Goal: Information Seeking & Learning: Check status

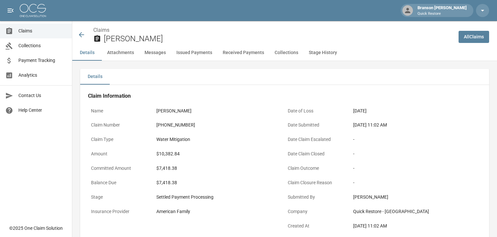
scroll to position [99, 0]
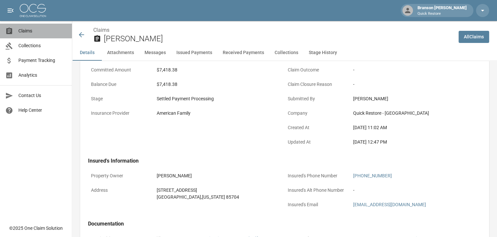
click at [31, 33] on span "Claims" at bounding box center [42, 31] width 48 height 7
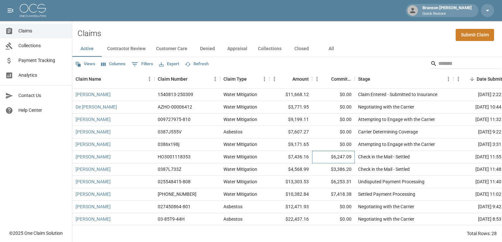
click at [320, 157] on div "$6,247.09" at bounding box center [333, 157] width 43 height 12
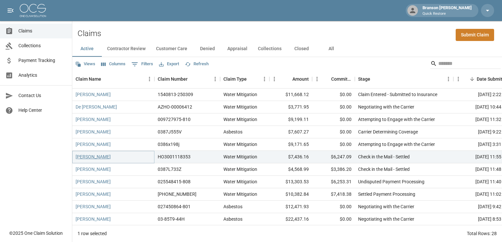
click at [86, 156] on link "[PERSON_NAME]" at bounding box center [93, 157] width 35 height 7
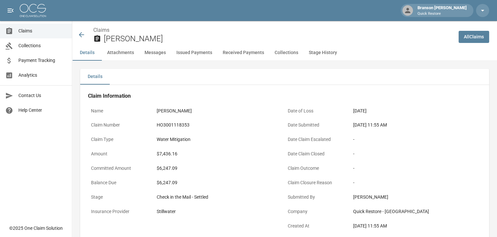
click at [147, 50] on button "Messages" at bounding box center [155, 53] width 32 height 16
click at [193, 57] on button "Issued Payments" at bounding box center [194, 53] width 46 height 16
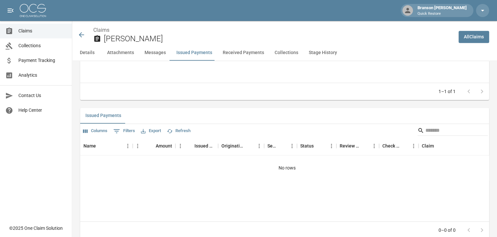
scroll to position [703, 0]
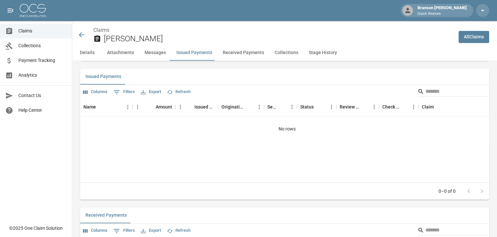
click at [231, 55] on button "Received Payments" at bounding box center [243, 53] width 52 height 16
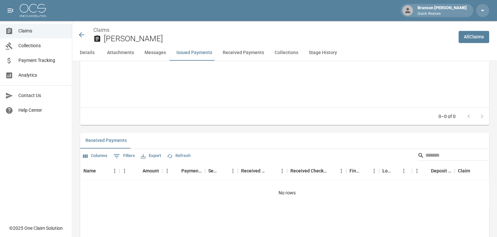
scroll to position [842, 0]
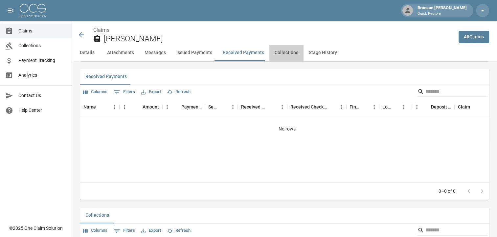
click at [289, 53] on button "Collections" at bounding box center [286, 53] width 34 height 16
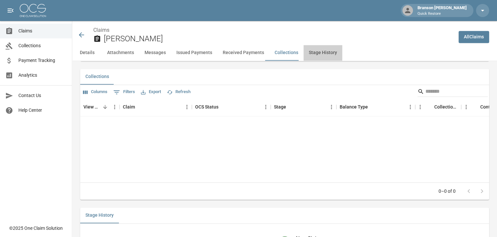
click at [321, 51] on button "Stage History" at bounding box center [322, 53] width 39 height 16
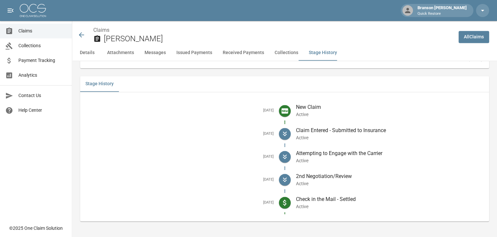
scroll to position [1120, 0]
click at [80, 52] on button "Details" at bounding box center [87, 53] width 30 height 16
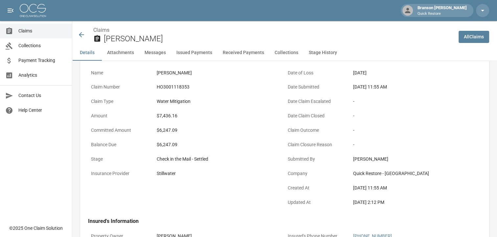
scroll to position [31, 5]
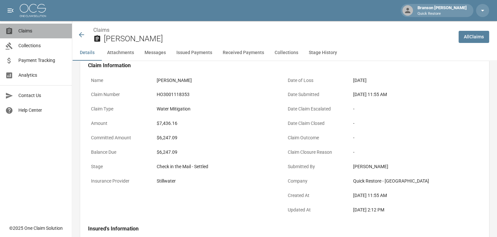
click at [35, 32] on span "Claims" at bounding box center [42, 31] width 48 height 7
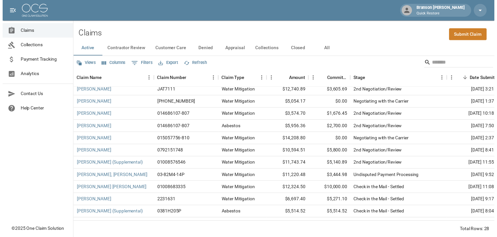
scroll to position [217, 0]
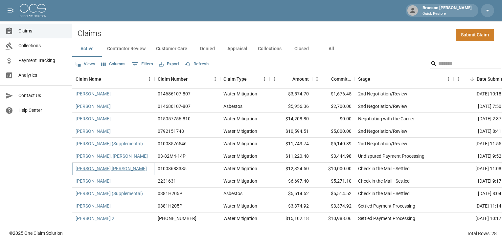
click at [100, 166] on link "[PERSON_NAME] [PERSON_NAME]" at bounding box center [111, 169] width 71 height 7
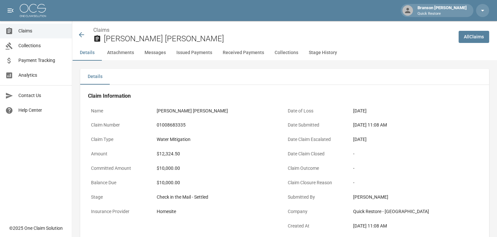
click at [244, 52] on button "Received Payments" at bounding box center [243, 53] width 52 height 16
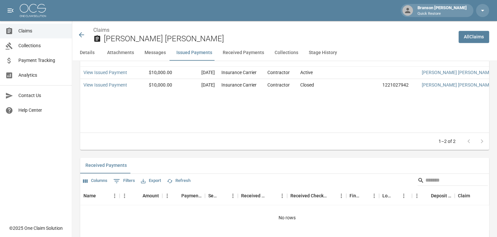
scroll to position [711, 0]
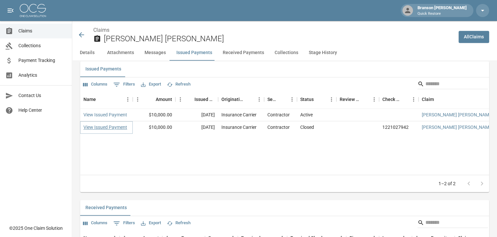
click at [125, 131] on link "View Issued Payment" at bounding box center [105, 127] width 44 height 7
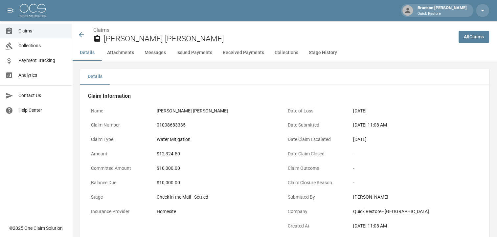
click at [35, 35] on link "Claims" at bounding box center [36, 31] width 72 height 15
